Goal: Transaction & Acquisition: Subscribe to service/newsletter

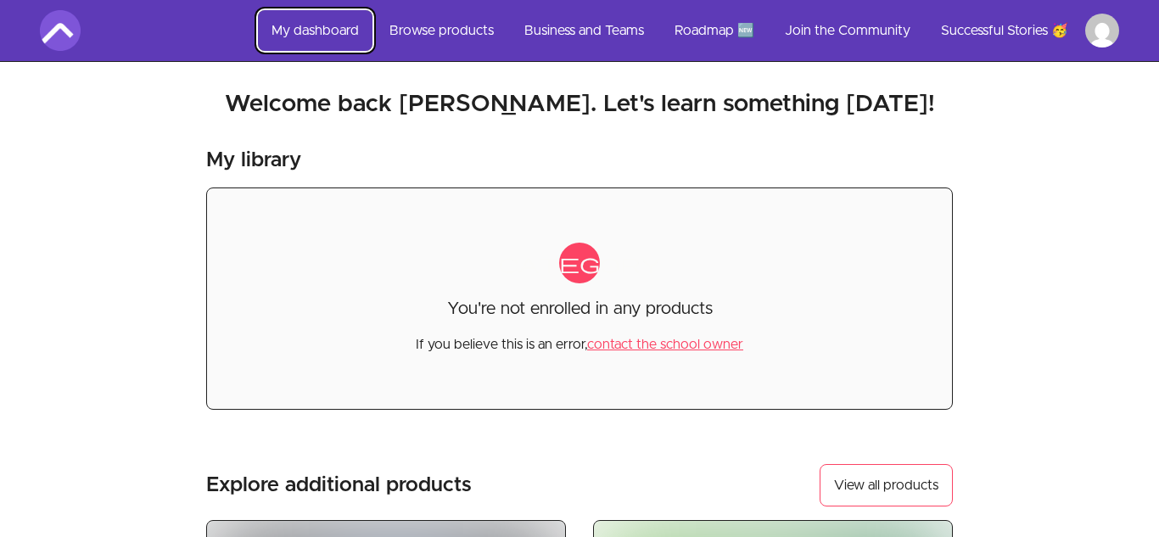
click at [314, 31] on link "My dashboard" at bounding box center [315, 30] width 115 height 41
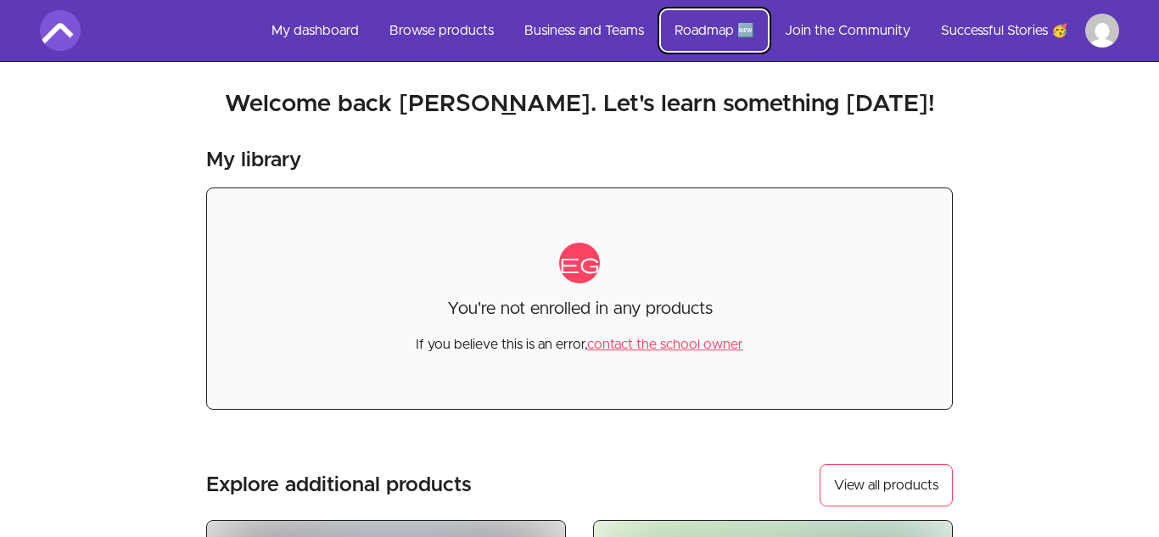
click at [736, 22] on link "Roadmap 🆕" at bounding box center [714, 30] width 107 height 41
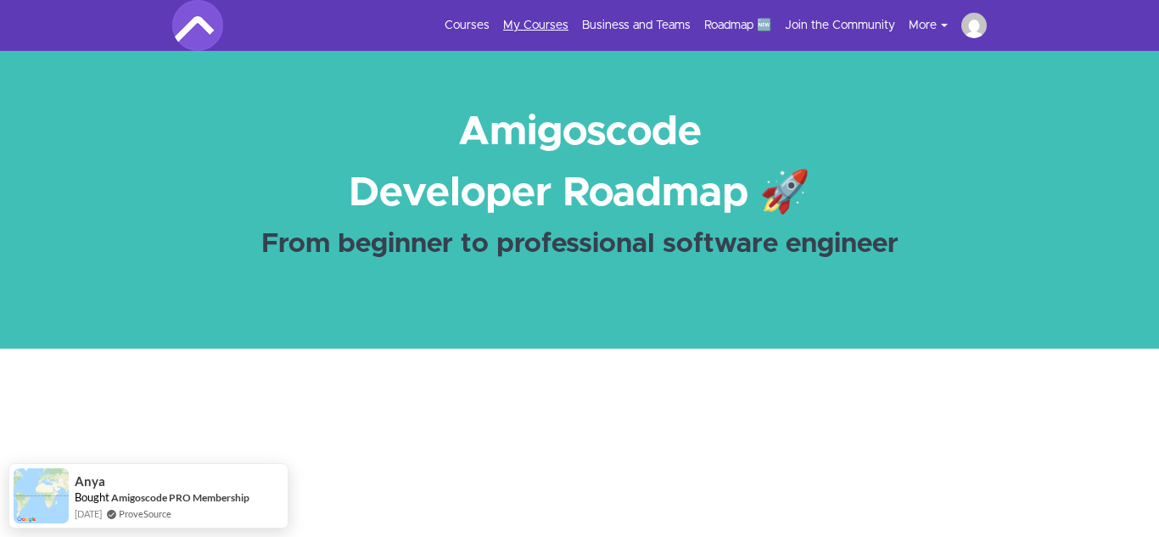
click at [519, 20] on link "My Courses" at bounding box center [535, 25] width 65 height 17
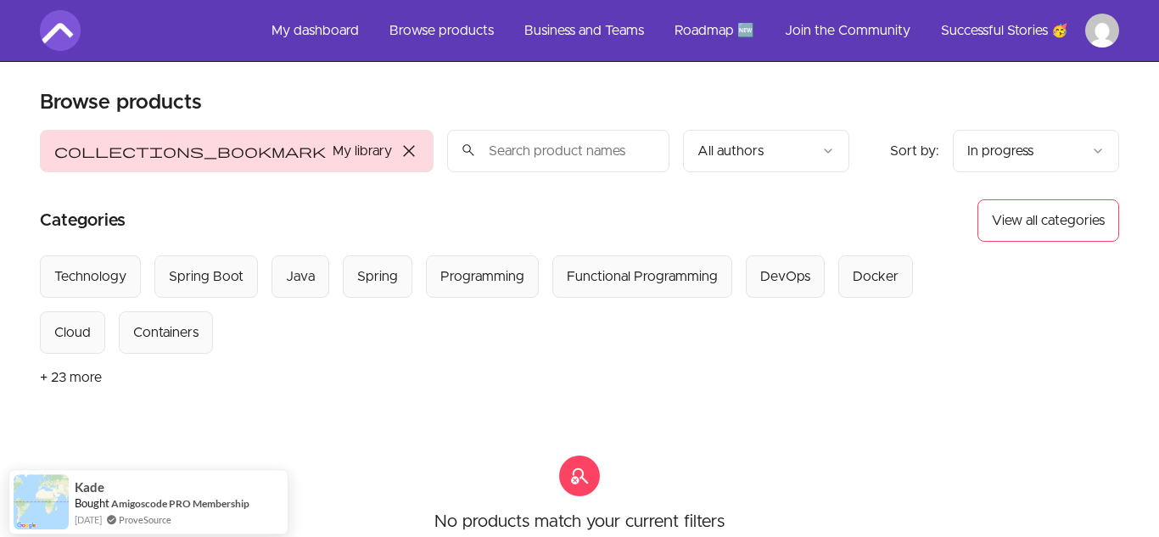
click at [399, 152] on span "close" at bounding box center [409, 151] width 20 height 20
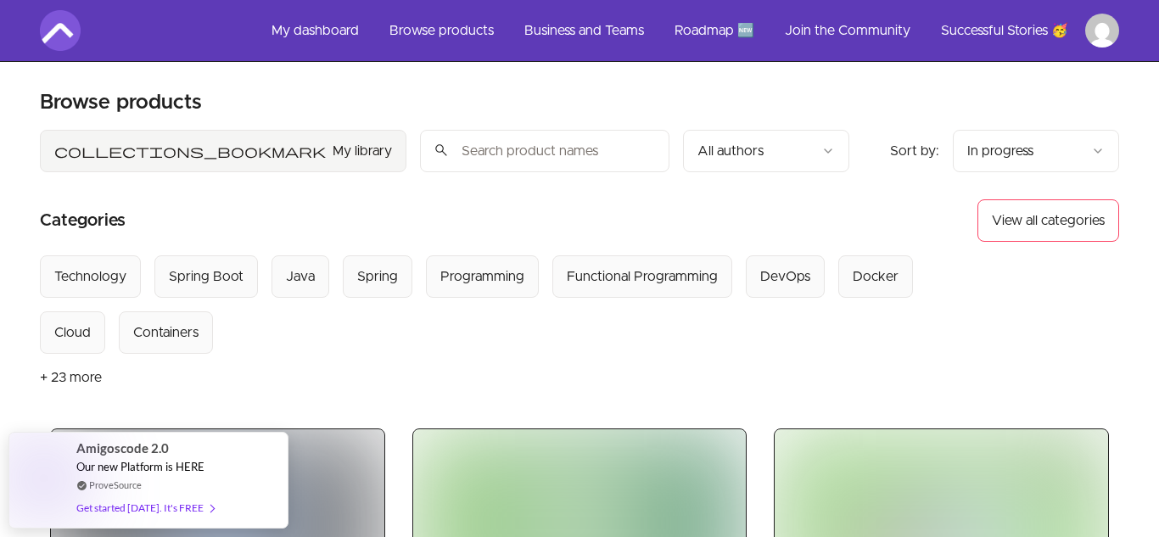
click at [420, 154] on input "search" at bounding box center [544, 151] width 249 height 42
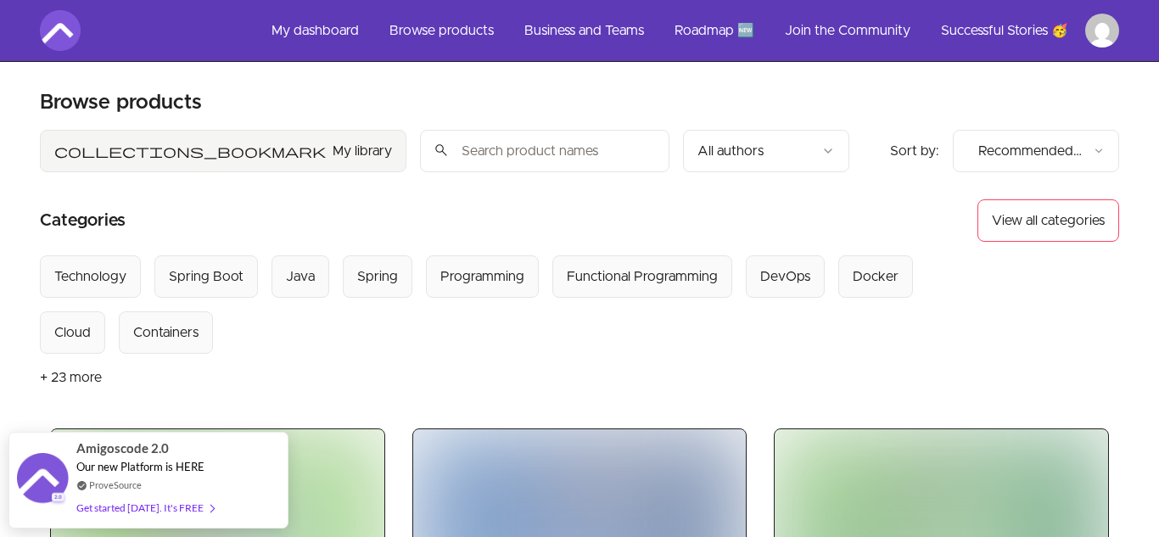
click at [420, 165] on input "search" at bounding box center [544, 151] width 249 height 42
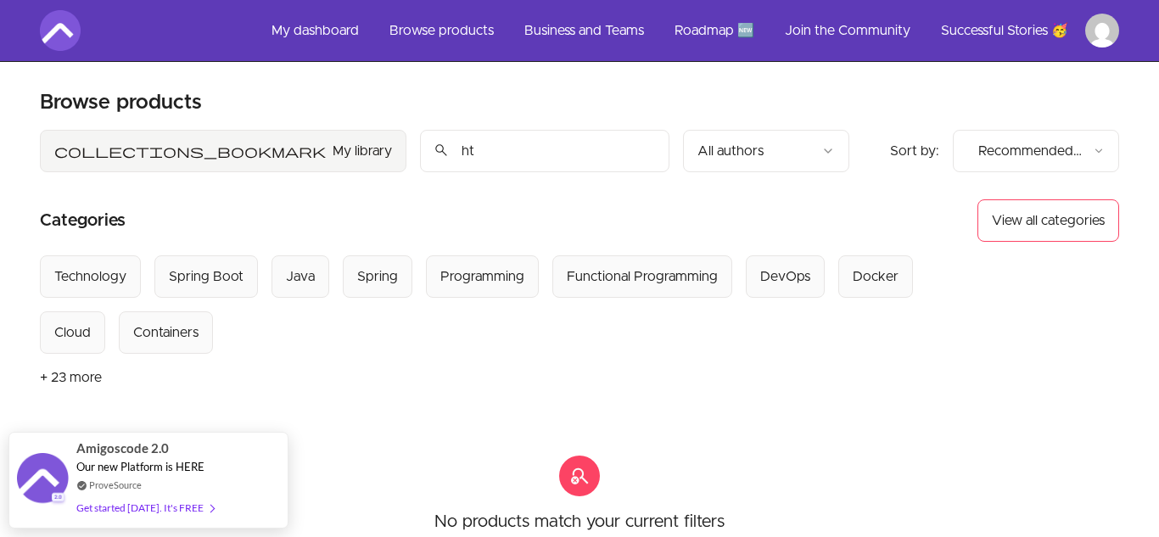
type input "h"
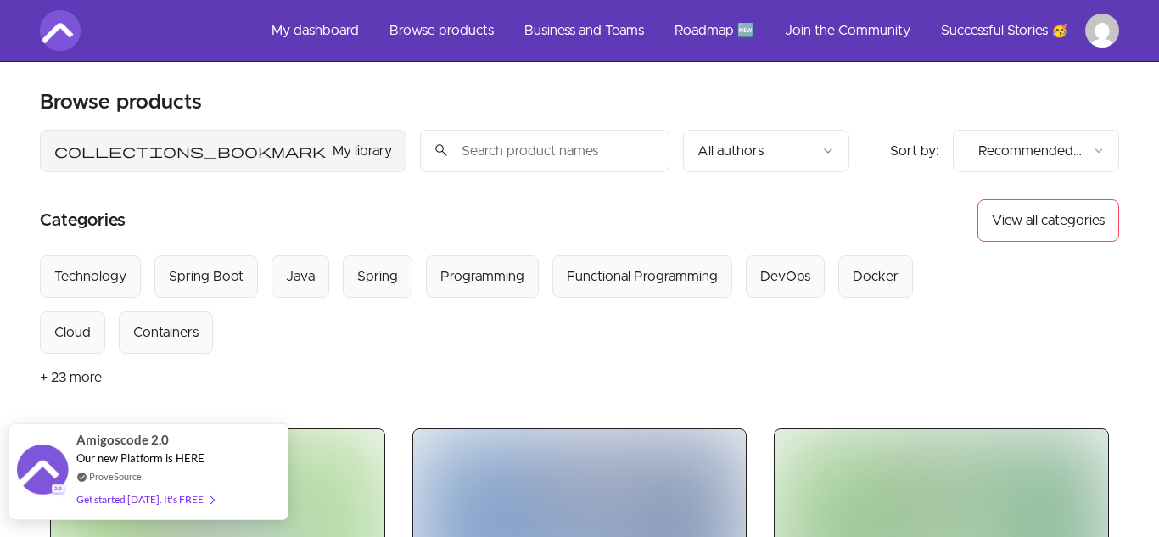
click at [170, 498] on div "Get started today. It's FREE" at bounding box center [144, 500] width 137 height 20
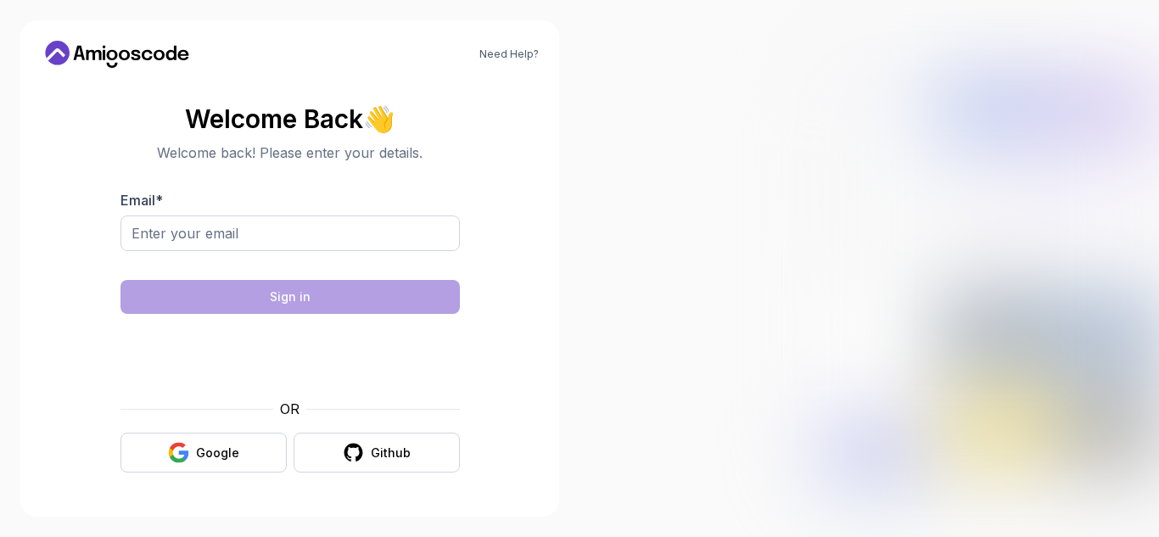
type input "ihatescam55431@gmail.com"
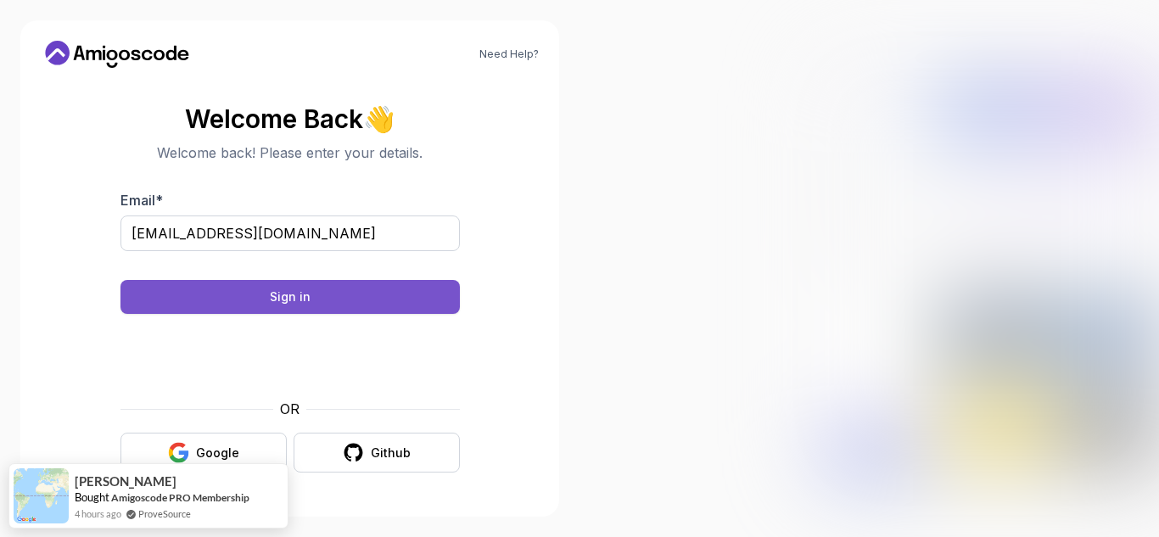
click at [384, 282] on button "Sign in" at bounding box center [290, 297] width 339 height 34
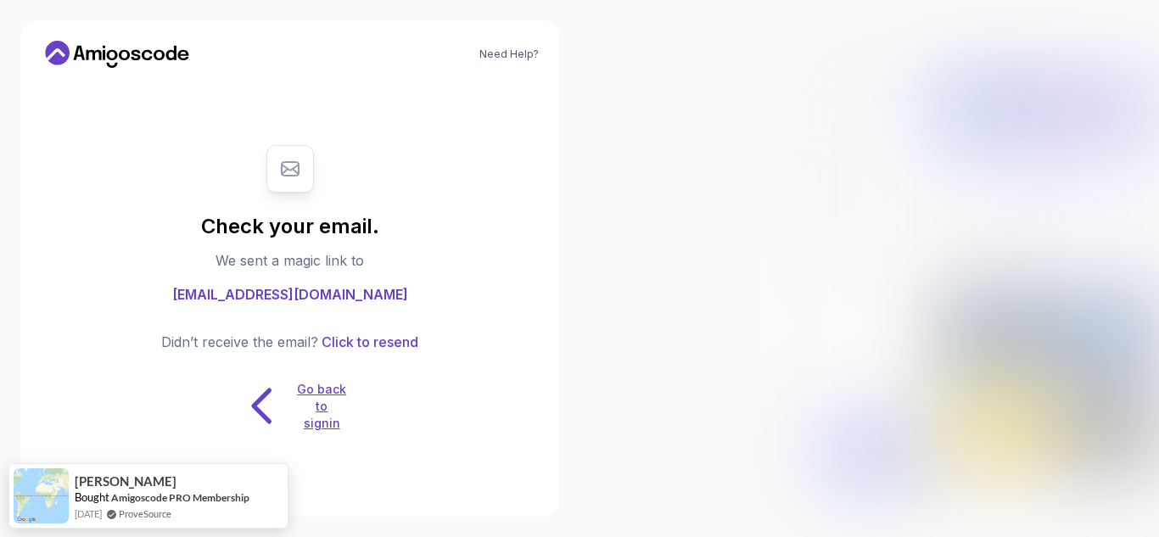
click at [270, 409] on icon at bounding box center [262, 405] width 53 height 53
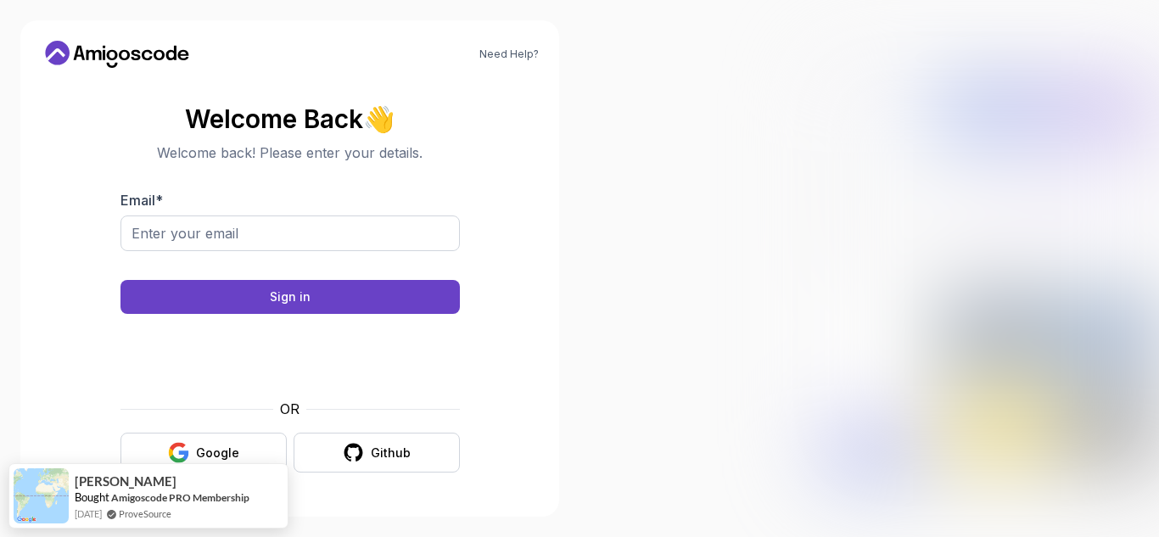
click at [242, 314] on form "Email * Sign in OR Google Github" at bounding box center [290, 331] width 339 height 283
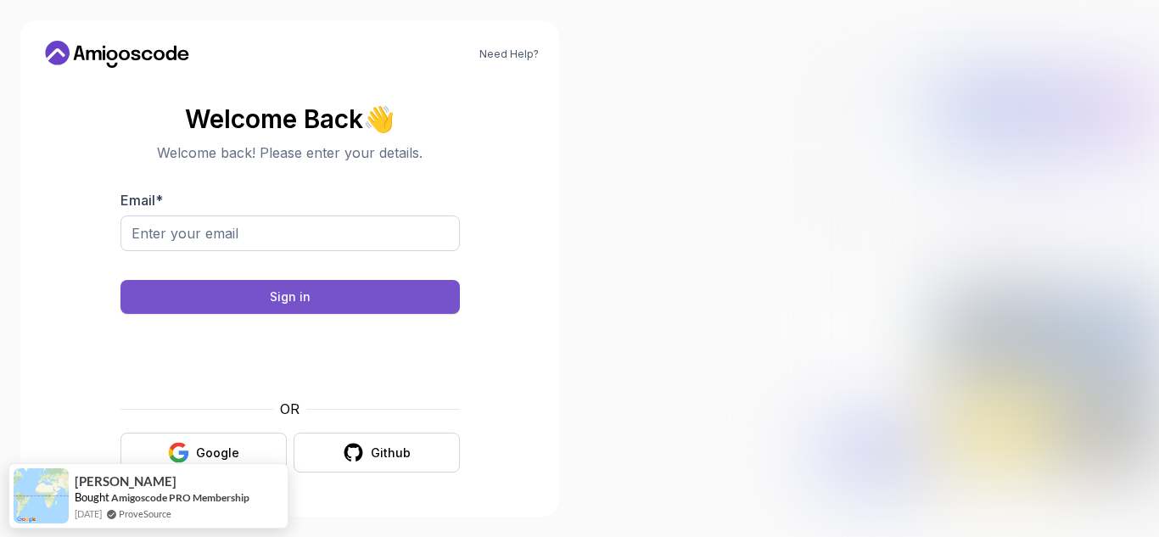
click at [233, 302] on button "Sign in" at bounding box center [290, 297] width 339 height 34
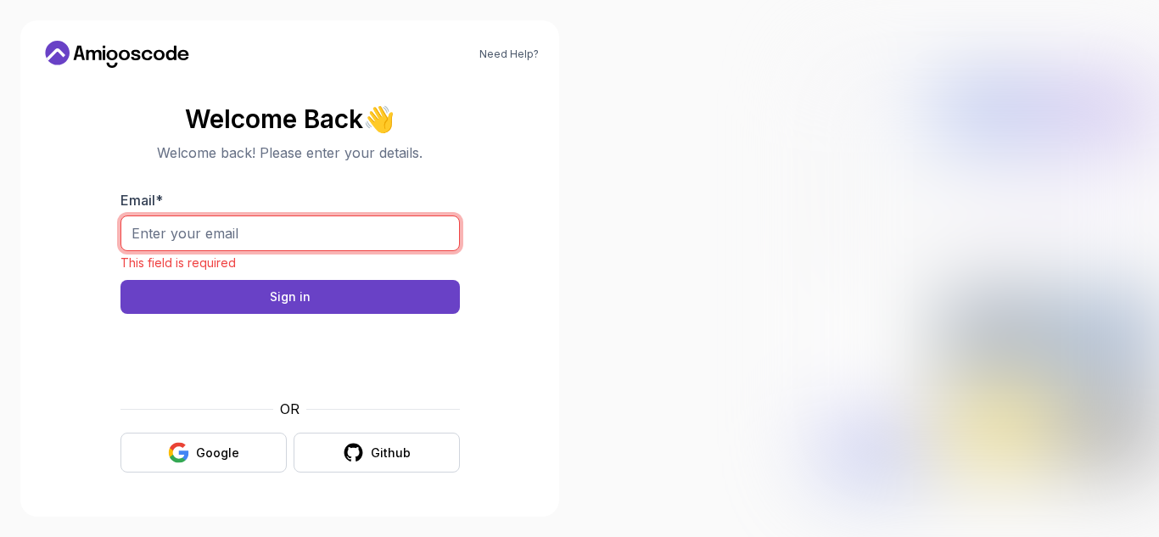
click at [300, 227] on input "Email *" at bounding box center [290, 234] width 339 height 36
type input "ihatescam55431@gmail.com"
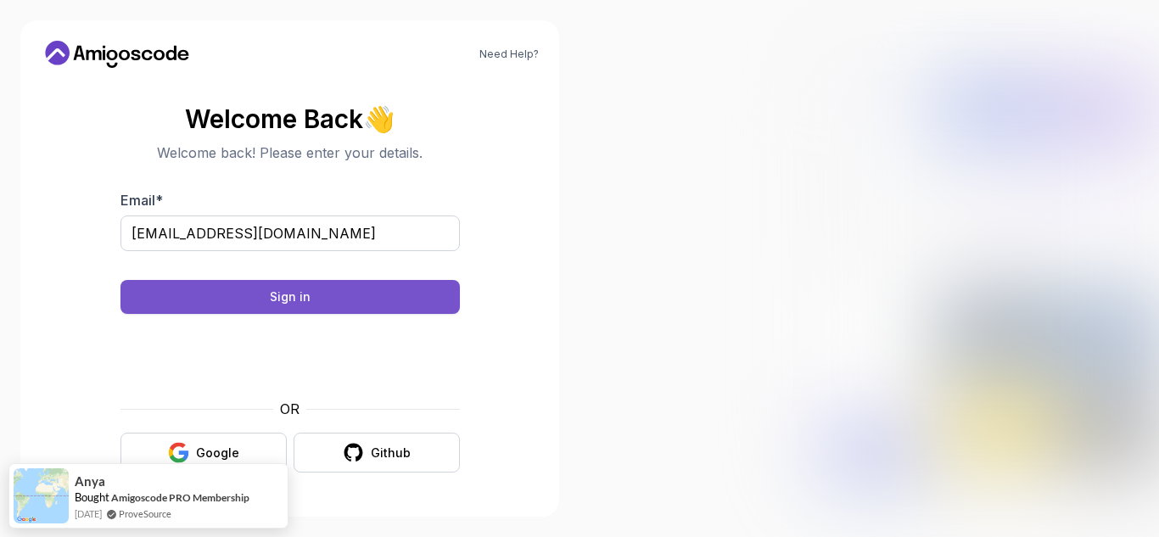
click at [328, 305] on button "Sign in" at bounding box center [290, 297] width 339 height 34
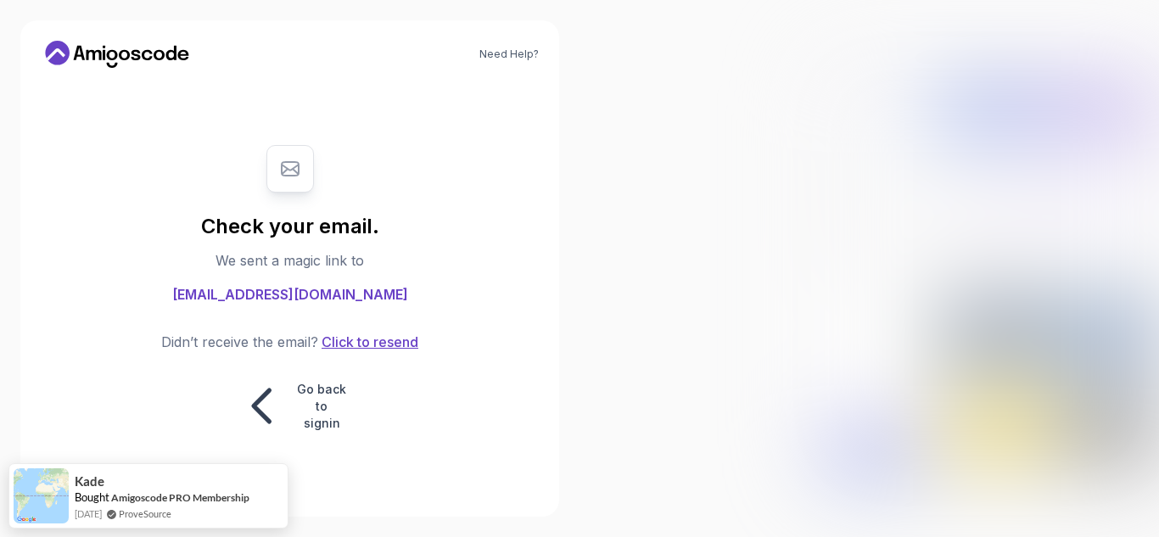
click at [371, 341] on button "Click to resend" at bounding box center [368, 342] width 100 height 20
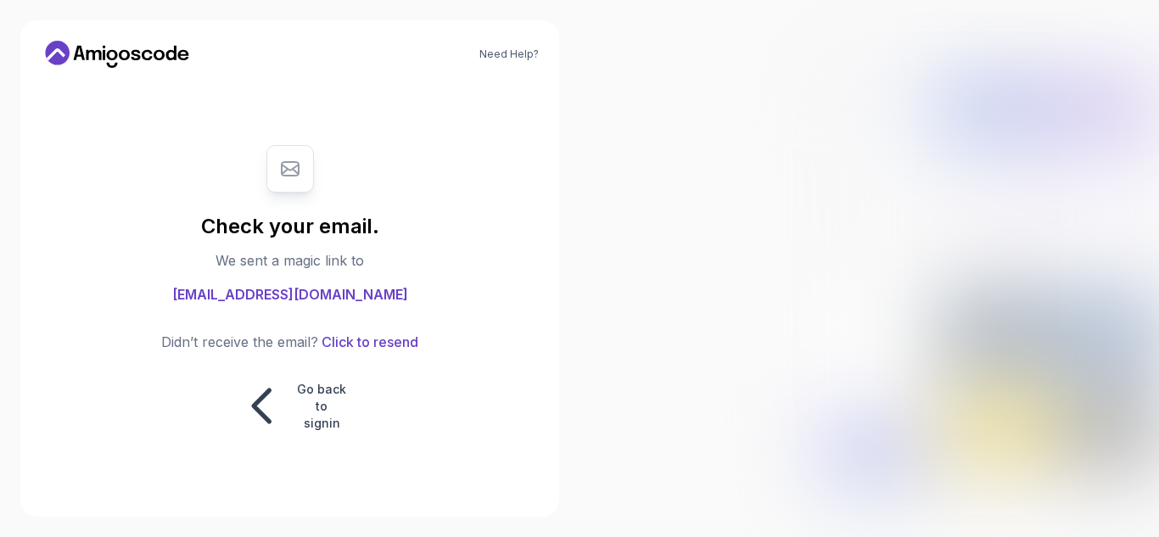
drag, startPoint x: 371, startPoint y: 341, endPoint x: 490, endPoint y: 191, distance: 192.0
click at [490, 191] on section "Check your email. We sent a magic link to ihatescam55431@gmail.com Didn’t recei…" at bounding box center [290, 289] width 498 height 322
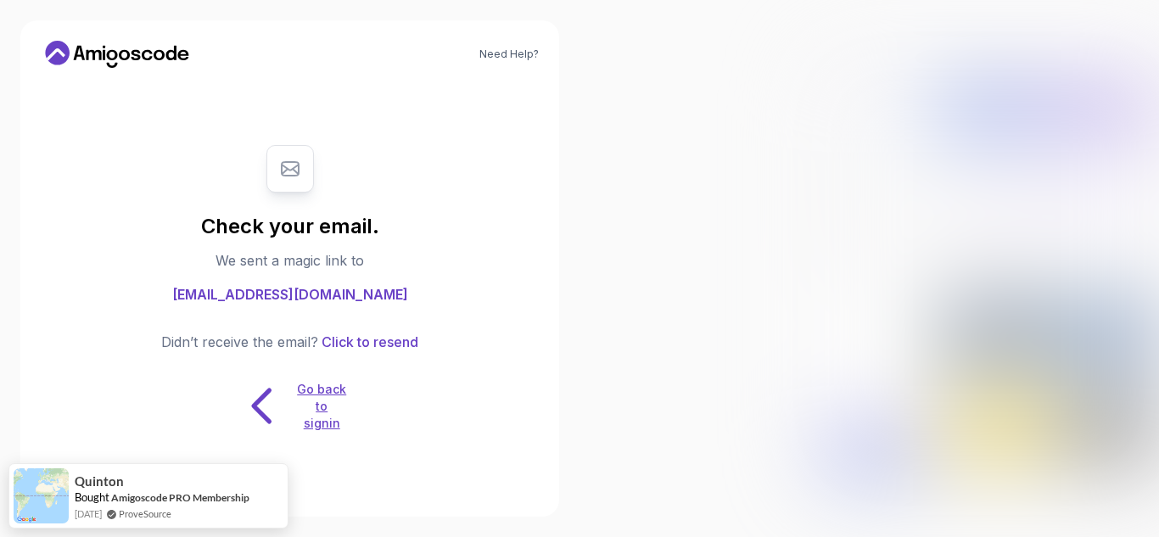
click at [271, 412] on icon at bounding box center [262, 405] width 53 height 53
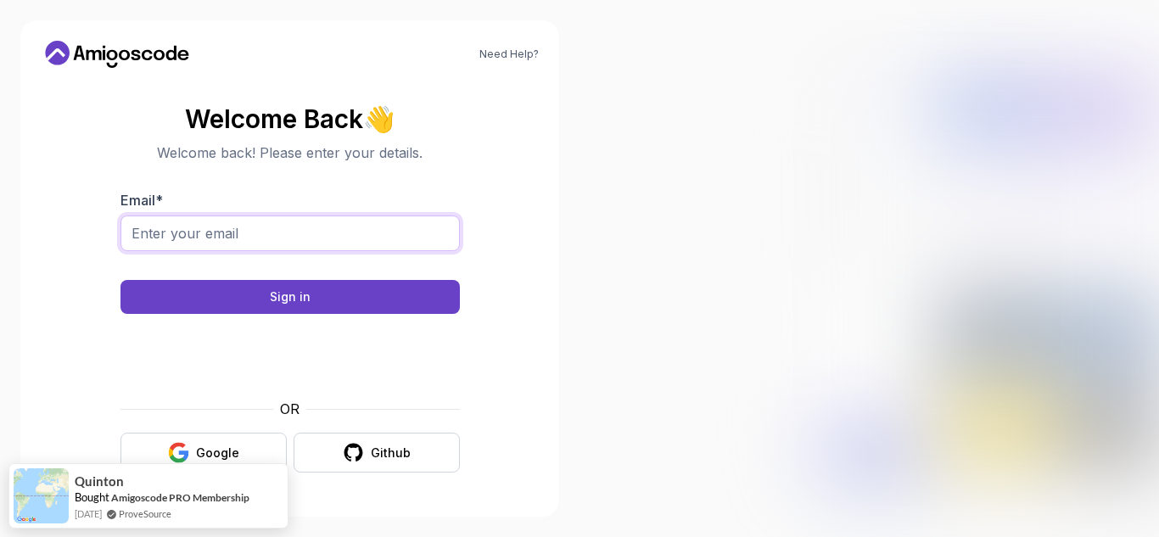
click at [300, 244] on input "Email *" at bounding box center [290, 234] width 339 height 36
click at [226, 233] on input "ihatespam55431@gmail.com" at bounding box center [290, 234] width 339 height 36
type input "ihatespam554321@gmail.com"
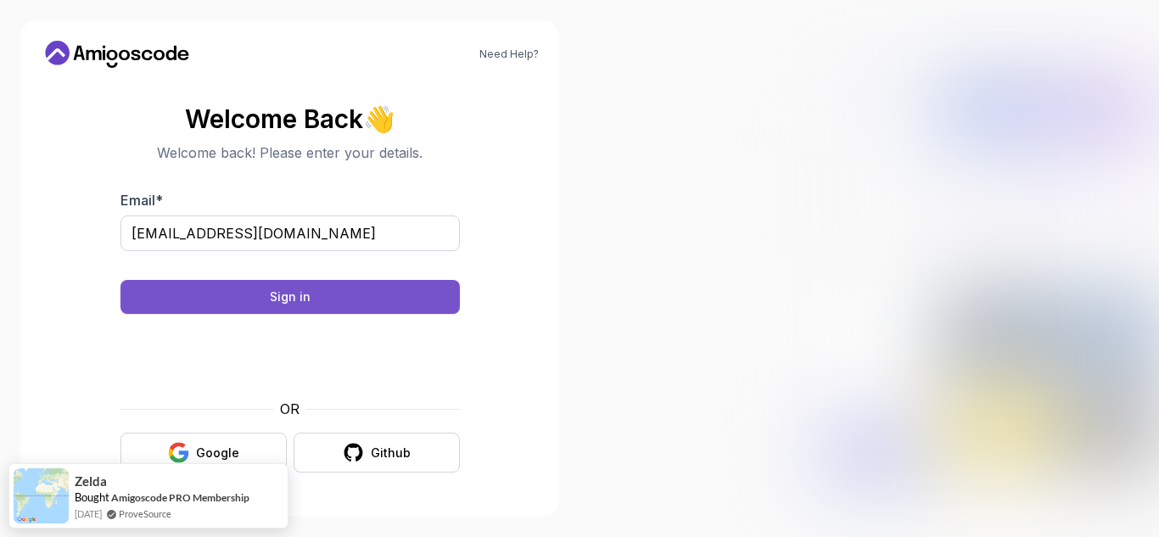
click at [330, 294] on button "Sign in" at bounding box center [290, 297] width 339 height 34
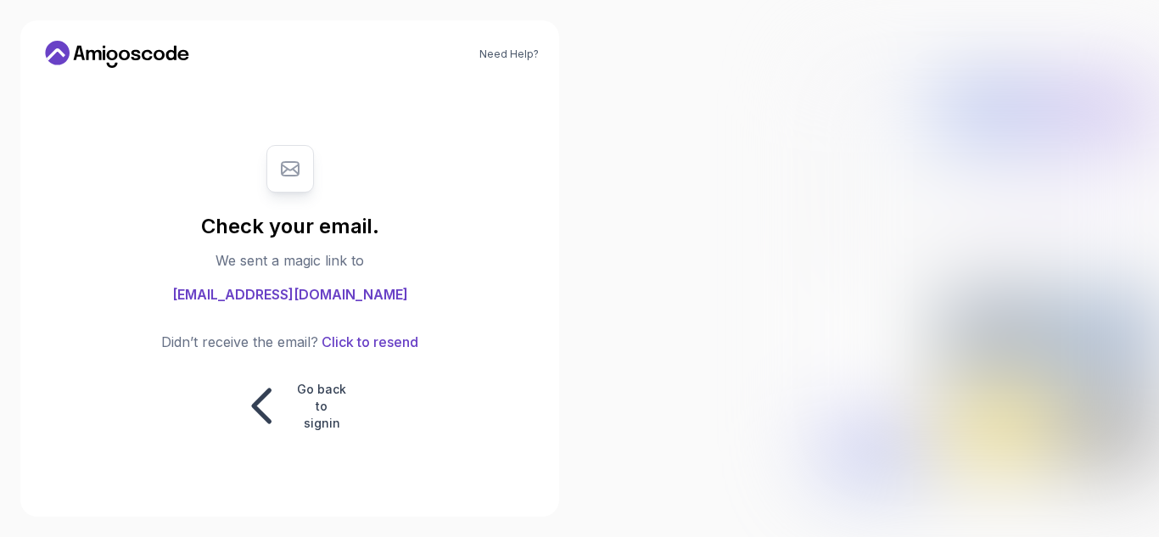
click at [498, 315] on section "Check your email. We sent a magic link to ihatespam554321@gmail.com Didn’t rece…" at bounding box center [290, 289] width 498 height 322
click at [659, 354] on div at bounding box center [870, 268] width 580 height 537
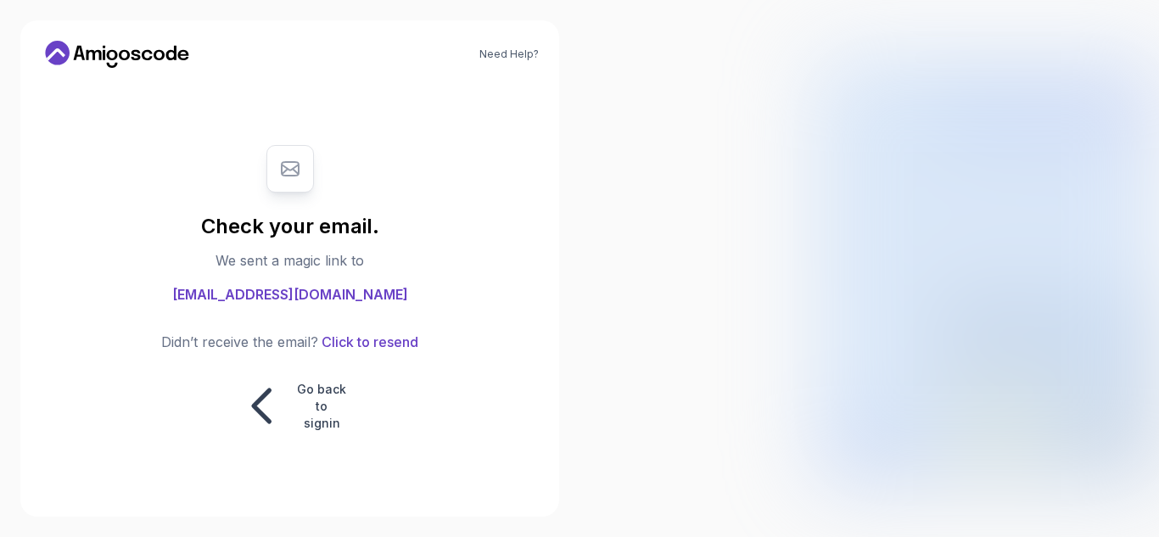
click at [659, 354] on div at bounding box center [870, 268] width 580 height 537
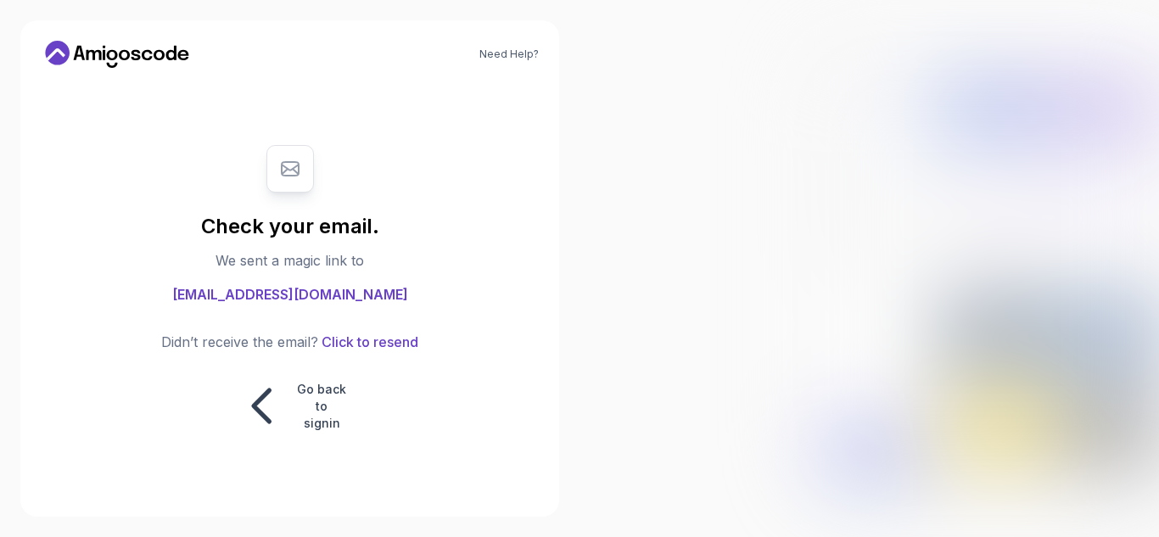
click at [659, 354] on div at bounding box center [870, 268] width 580 height 537
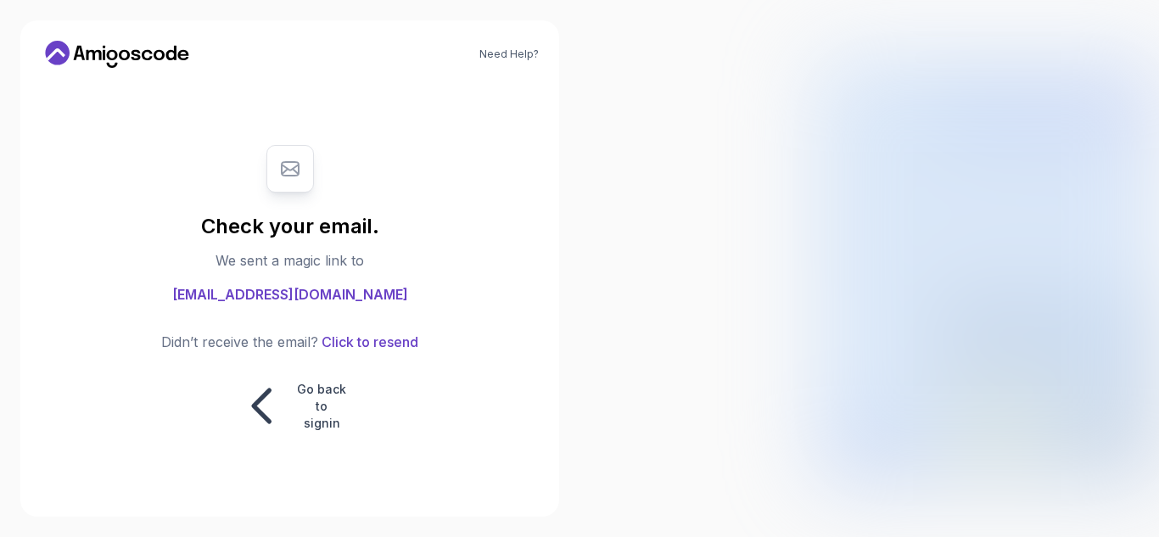
click at [659, 354] on div at bounding box center [870, 268] width 580 height 537
